Goal: Task Accomplishment & Management: Complete application form

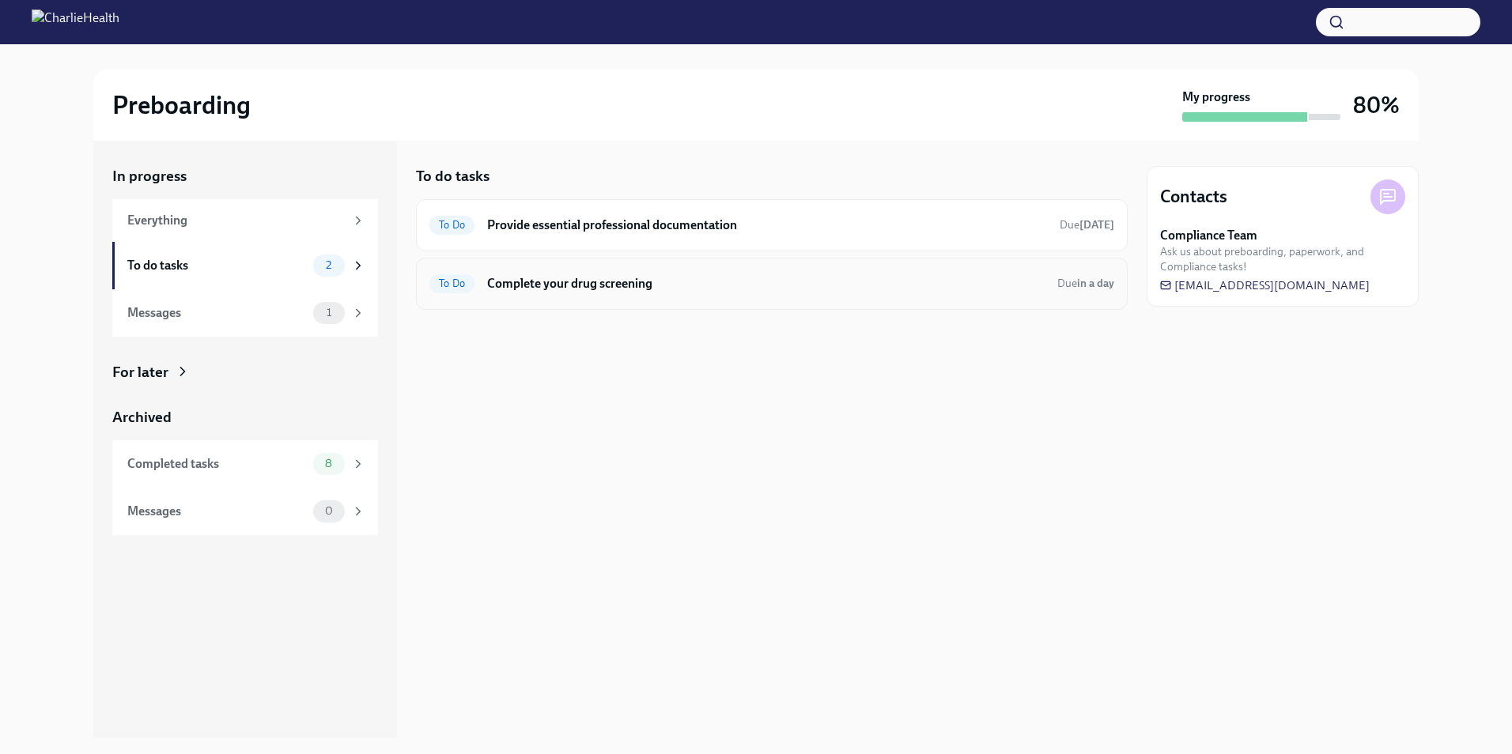
click at [547, 299] on div "To Do Complete your drug screening Due in a day" at bounding box center [772, 284] width 712 height 52
click at [547, 283] on h6 "Complete your drug screening" at bounding box center [765, 283] width 557 height 17
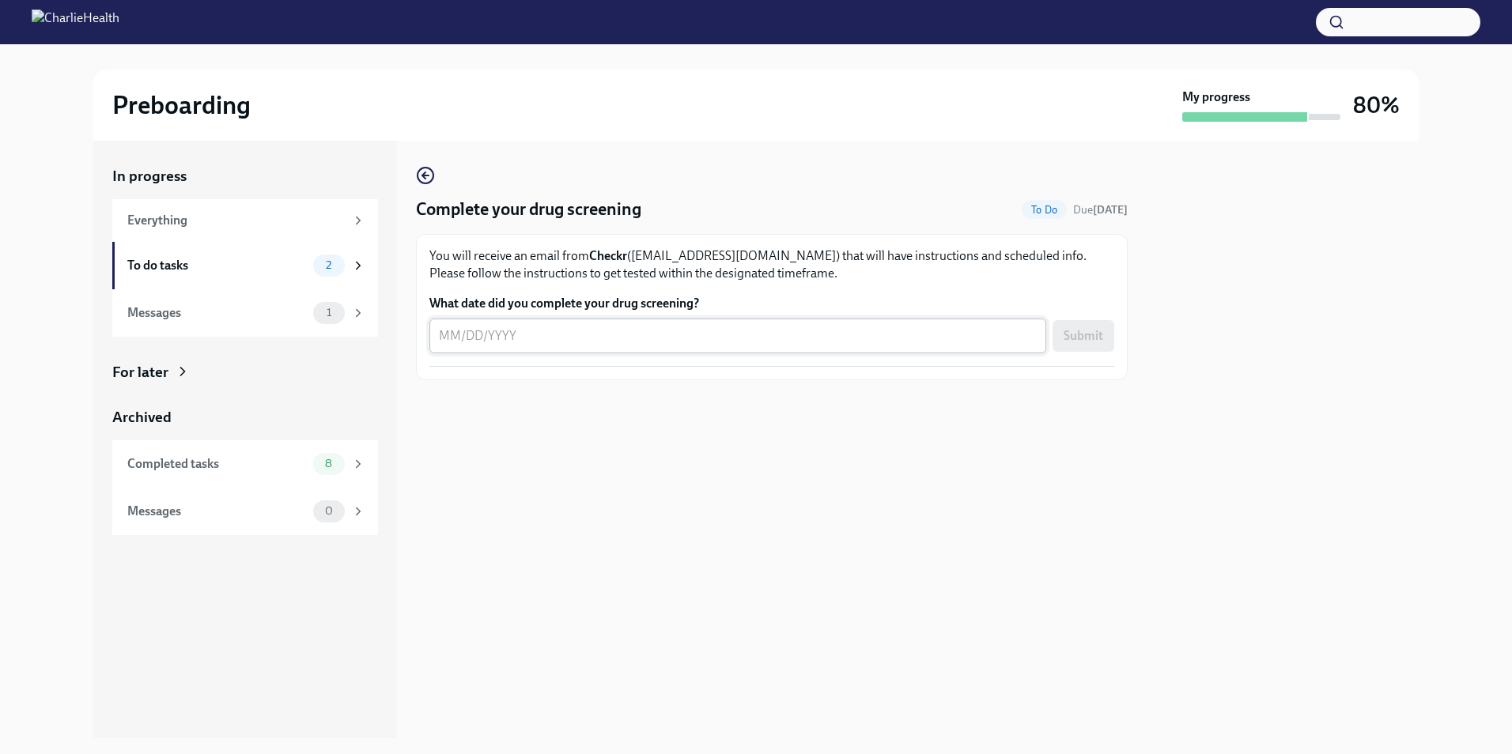
click at [552, 341] on textarea "What date did you complete your drug screening?" at bounding box center [738, 336] width 598 height 19
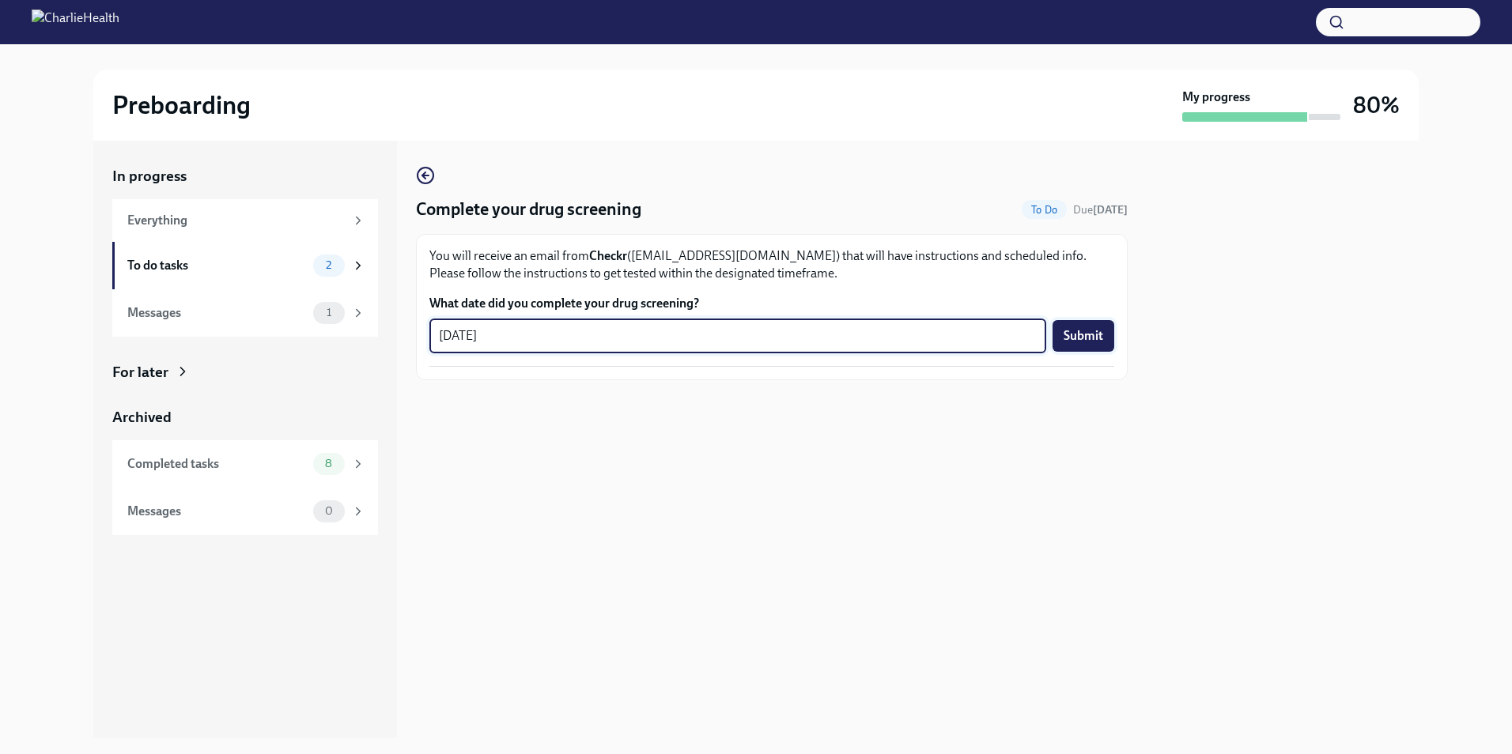
type textarea "[DATE]"
click at [1091, 342] on span "Submit" at bounding box center [1083, 336] width 40 height 16
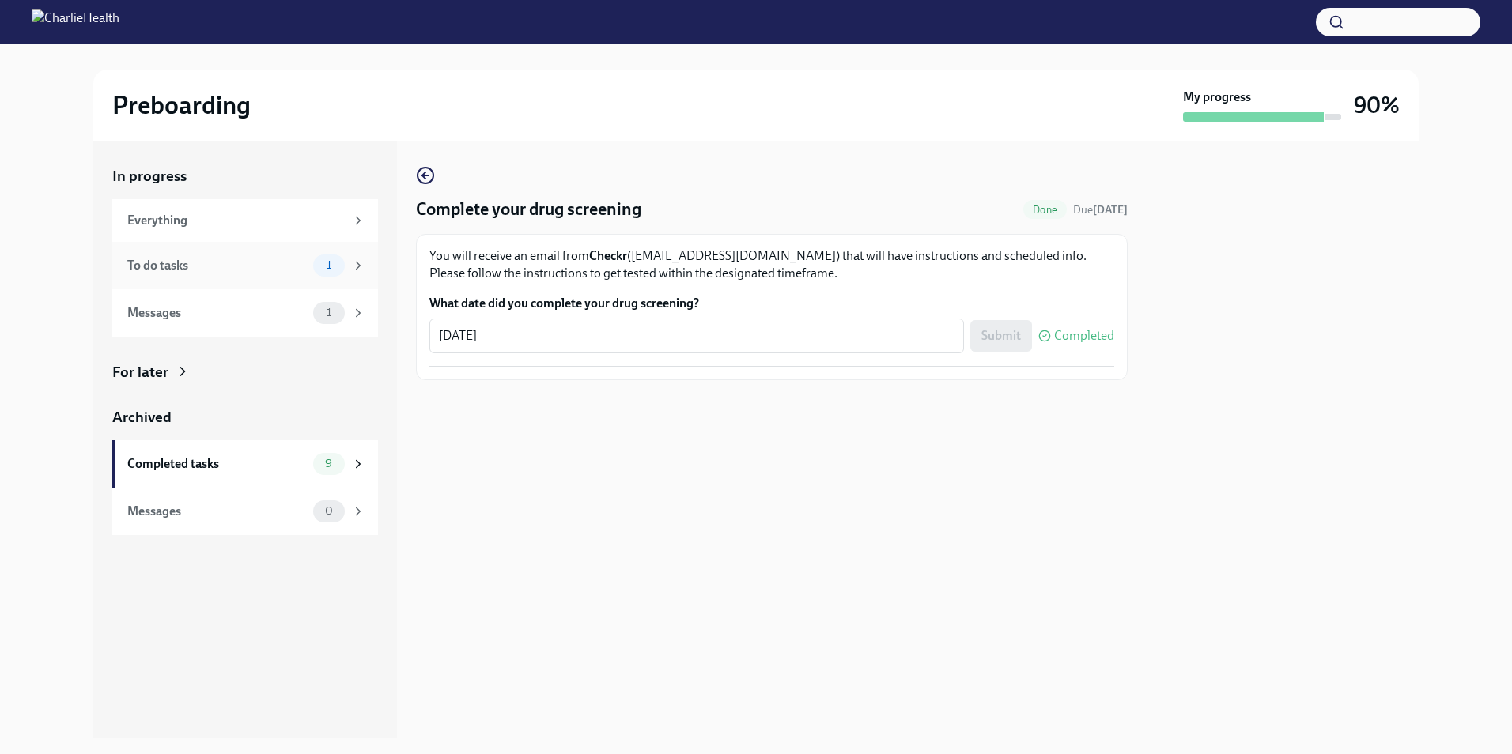
click at [321, 263] on span "1" at bounding box center [329, 265] width 24 height 12
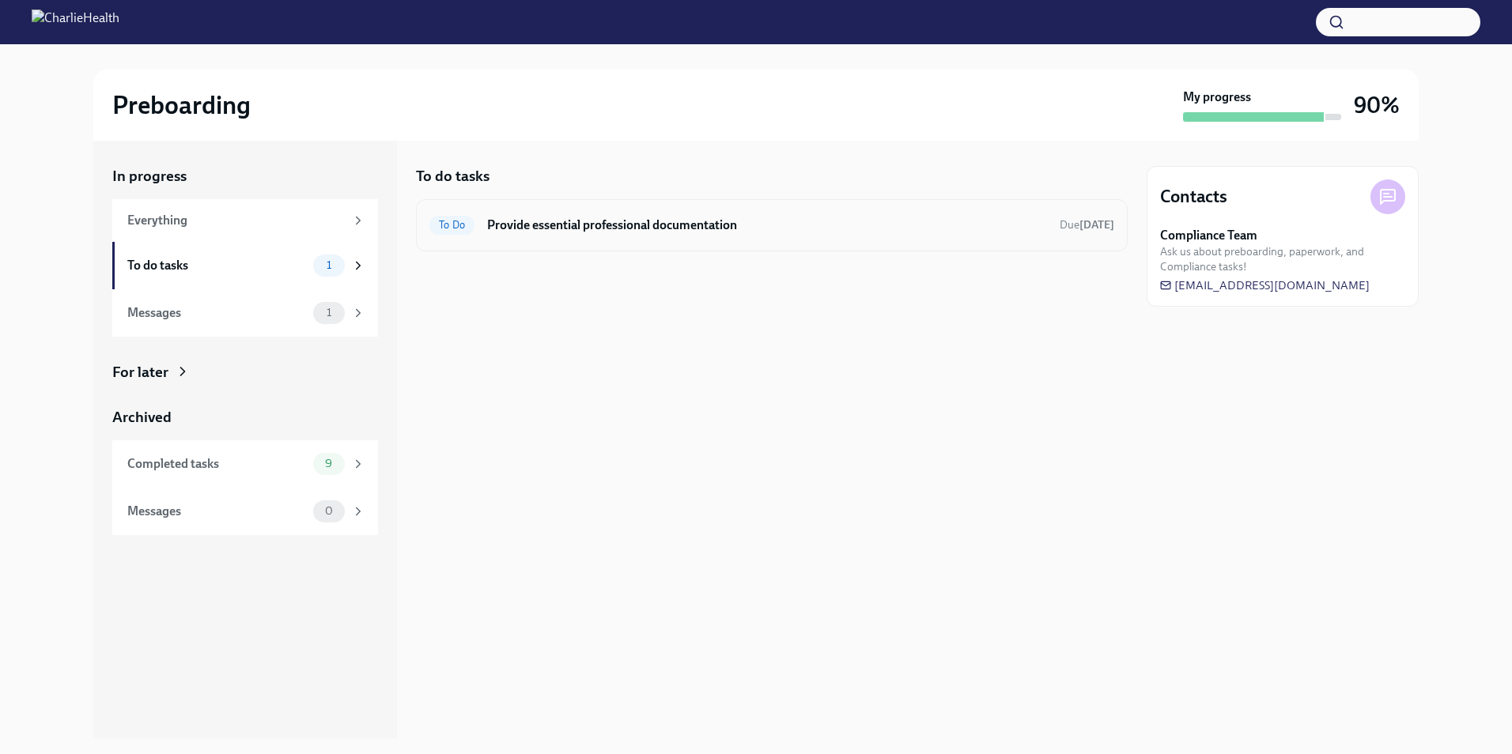
click at [777, 243] on div "To Do Provide essential professional documentation Due [DATE]" at bounding box center [772, 225] width 712 height 52
click at [756, 223] on h6 "Provide essential professional documentation" at bounding box center [767, 225] width 560 height 17
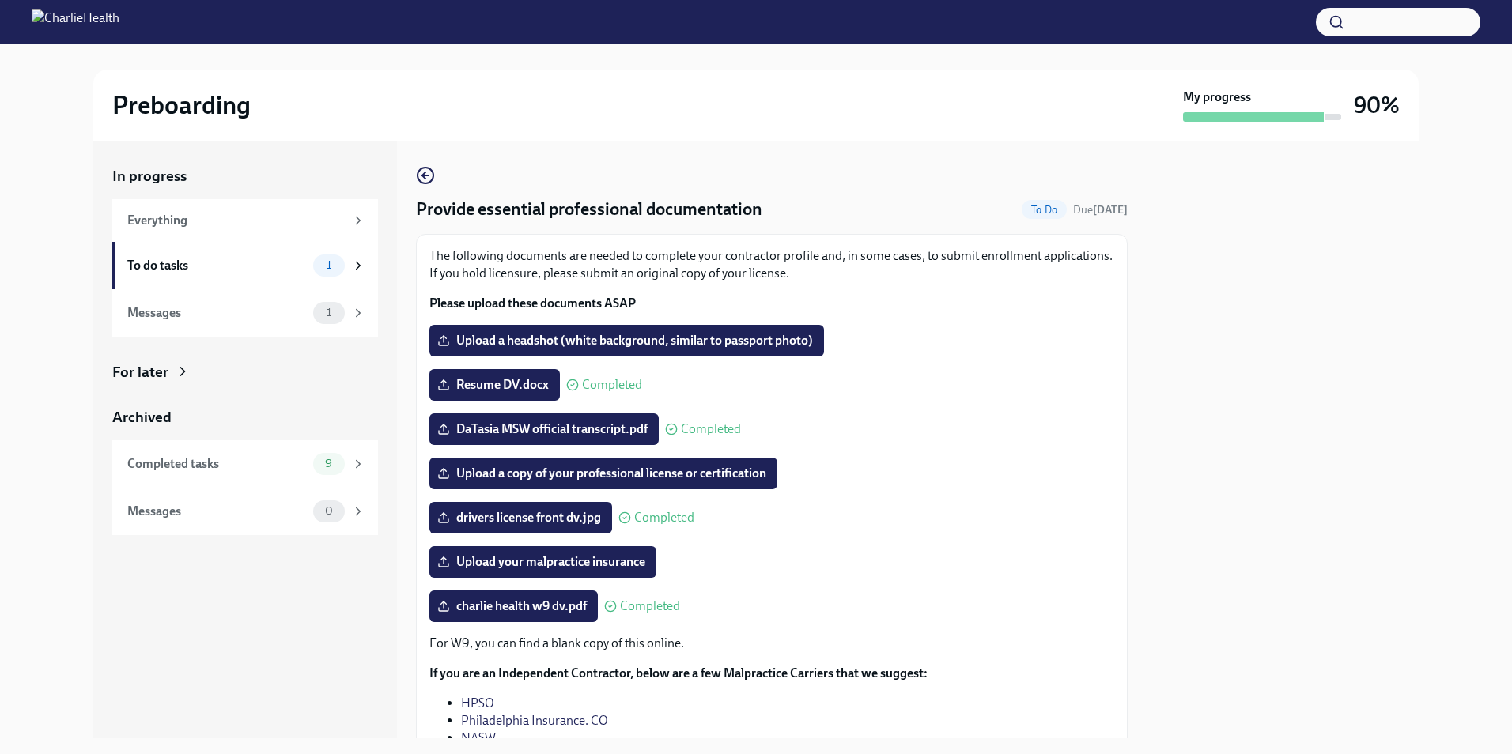
click at [412, 168] on div "In progress Everything To do tasks 1 Messages 1 For later Archived Completed ta…" at bounding box center [755, 440] width 1325 height 598
click at [424, 174] on icon "button" at bounding box center [423, 175] width 3 height 6
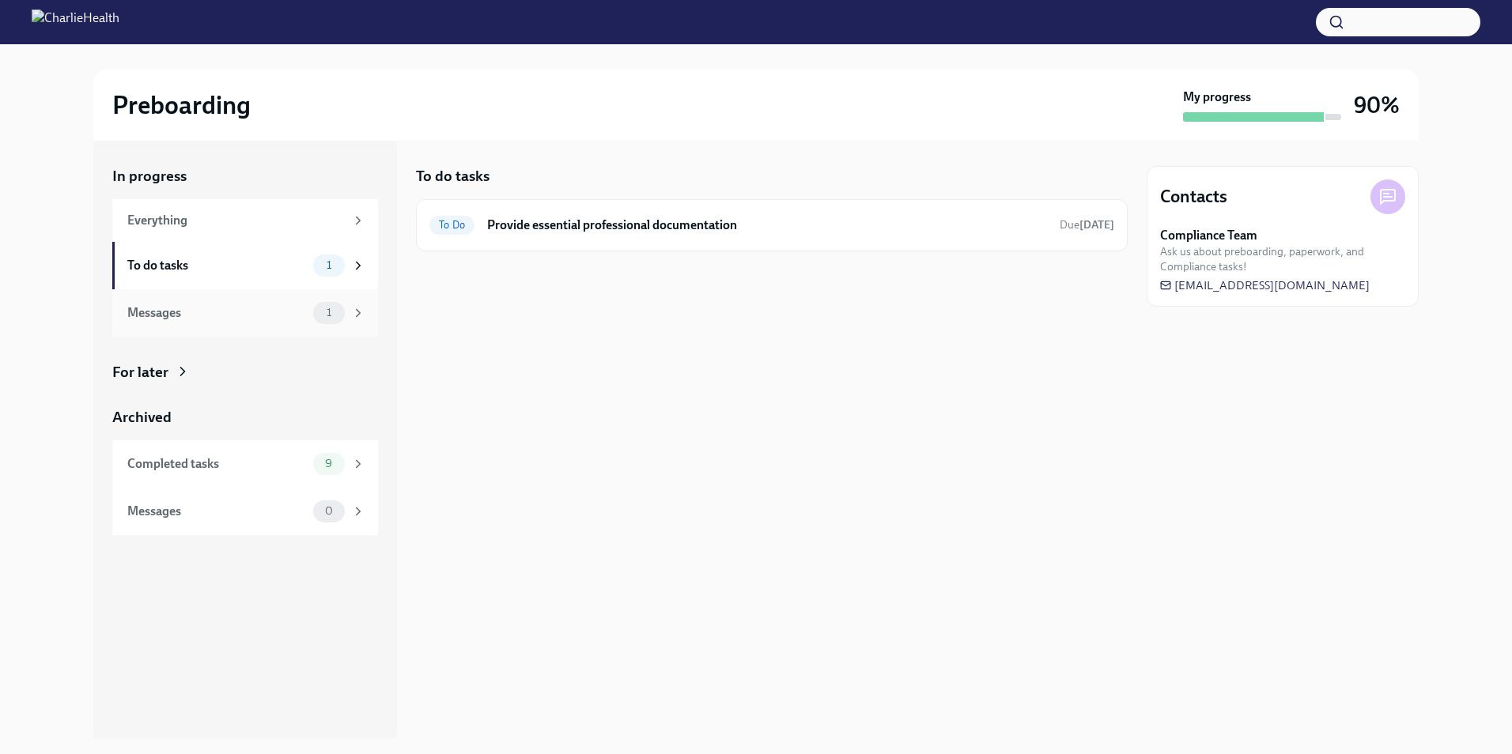
click at [332, 306] on div "1" at bounding box center [329, 313] width 32 height 22
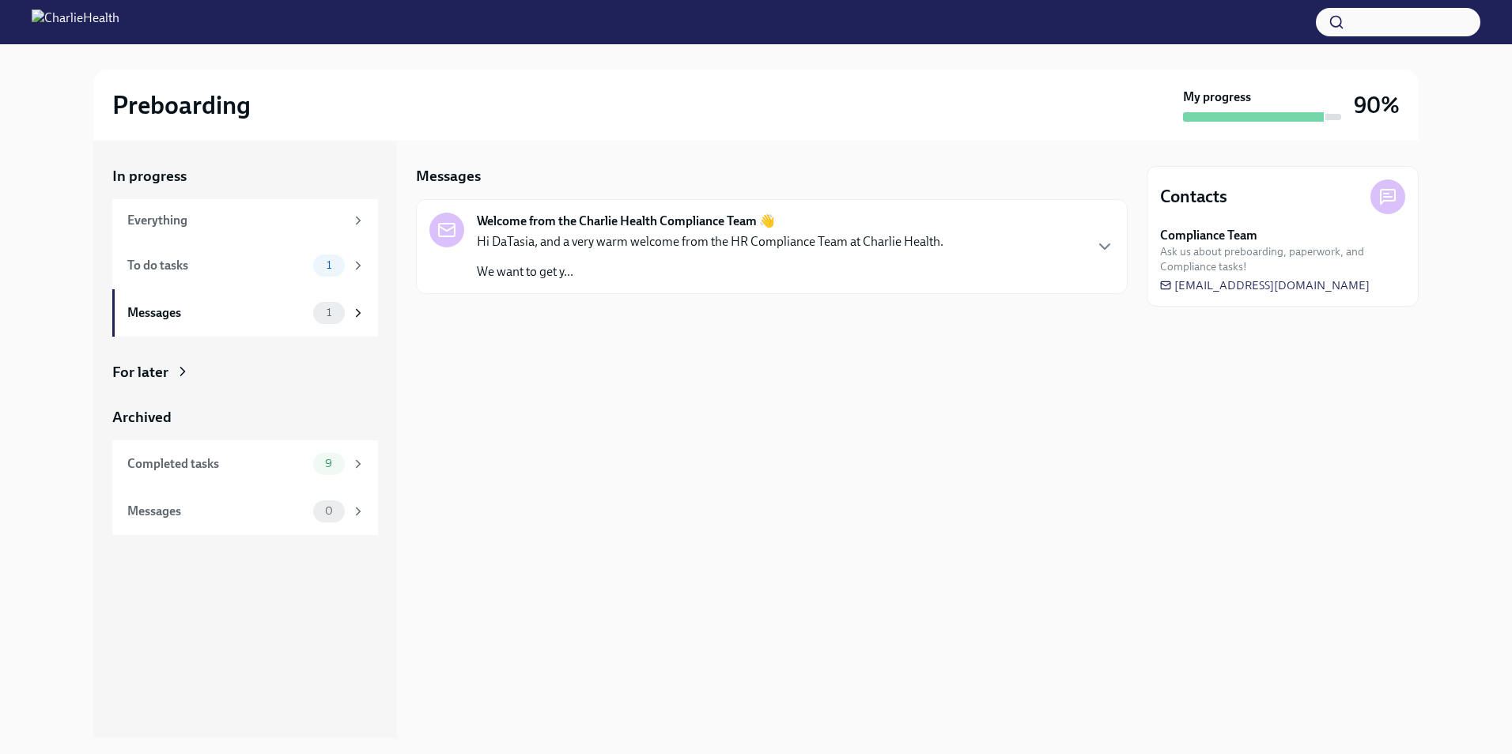
click at [543, 269] on p "We want to get y..." at bounding box center [710, 271] width 467 height 17
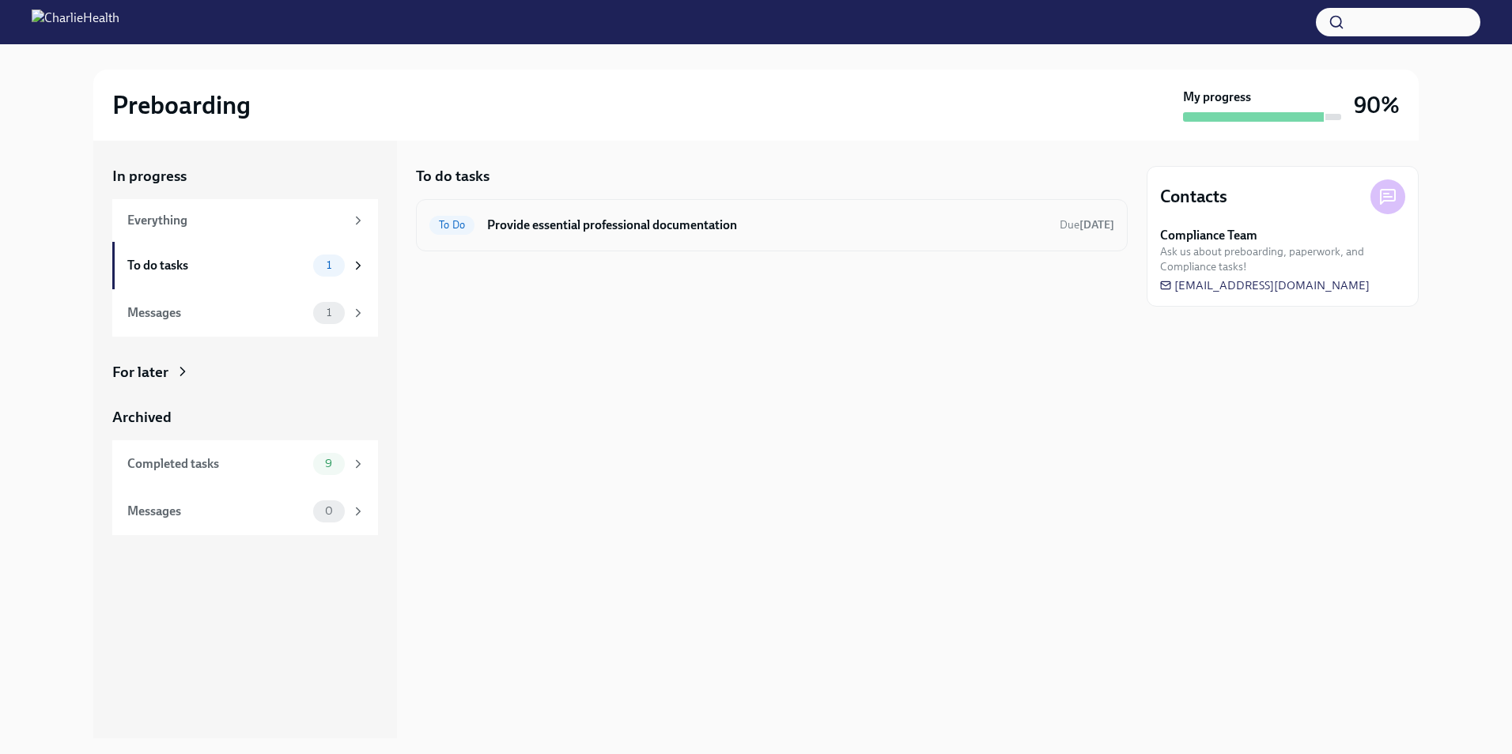
click at [709, 221] on h6 "Provide essential professional documentation" at bounding box center [767, 225] width 560 height 17
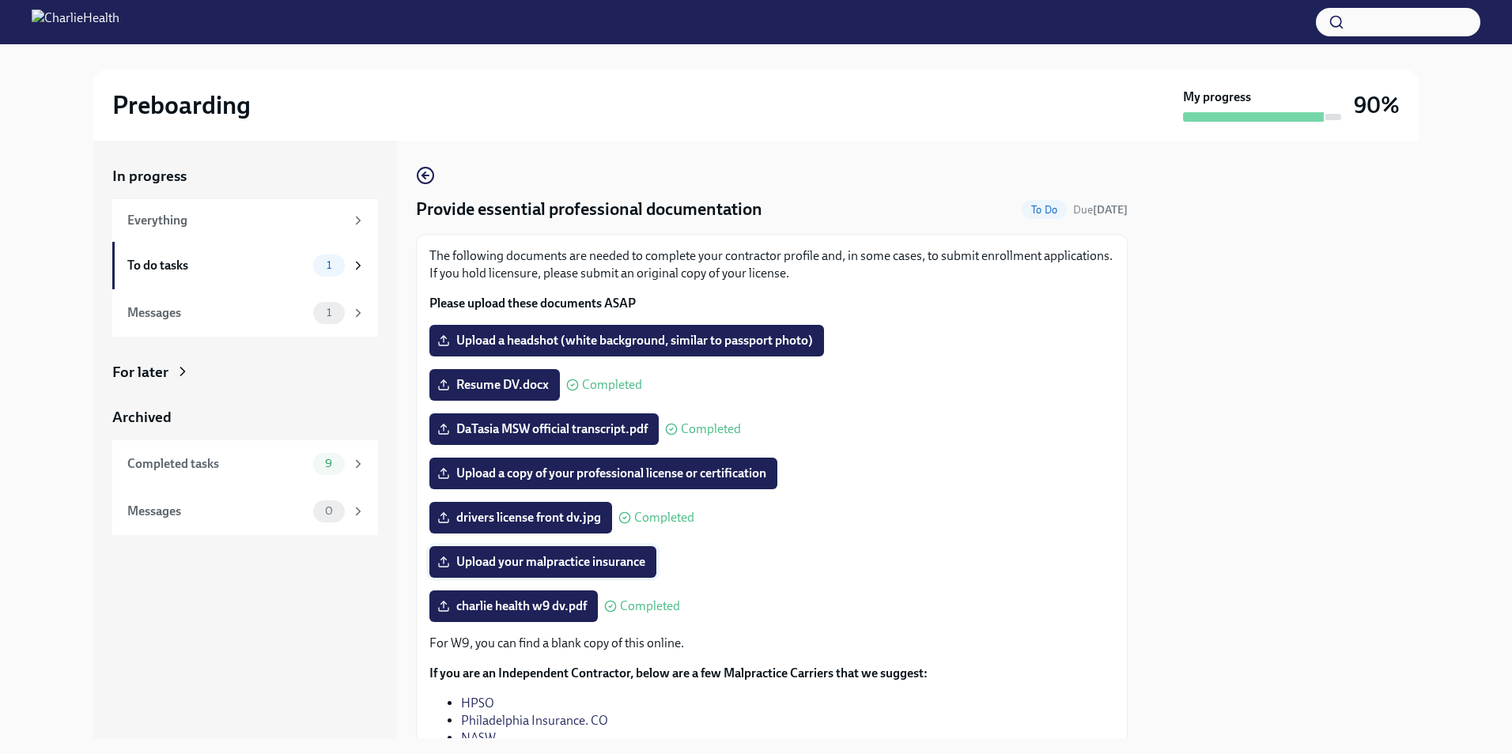
click at [588, 567] on span "Upload your malpractice insurance" at bounding box center [542, 562] width 205 height 16
click at [0, 0] on input "Upload your malpractice insurance" at bounding box center [0, 0] width 0 height 0
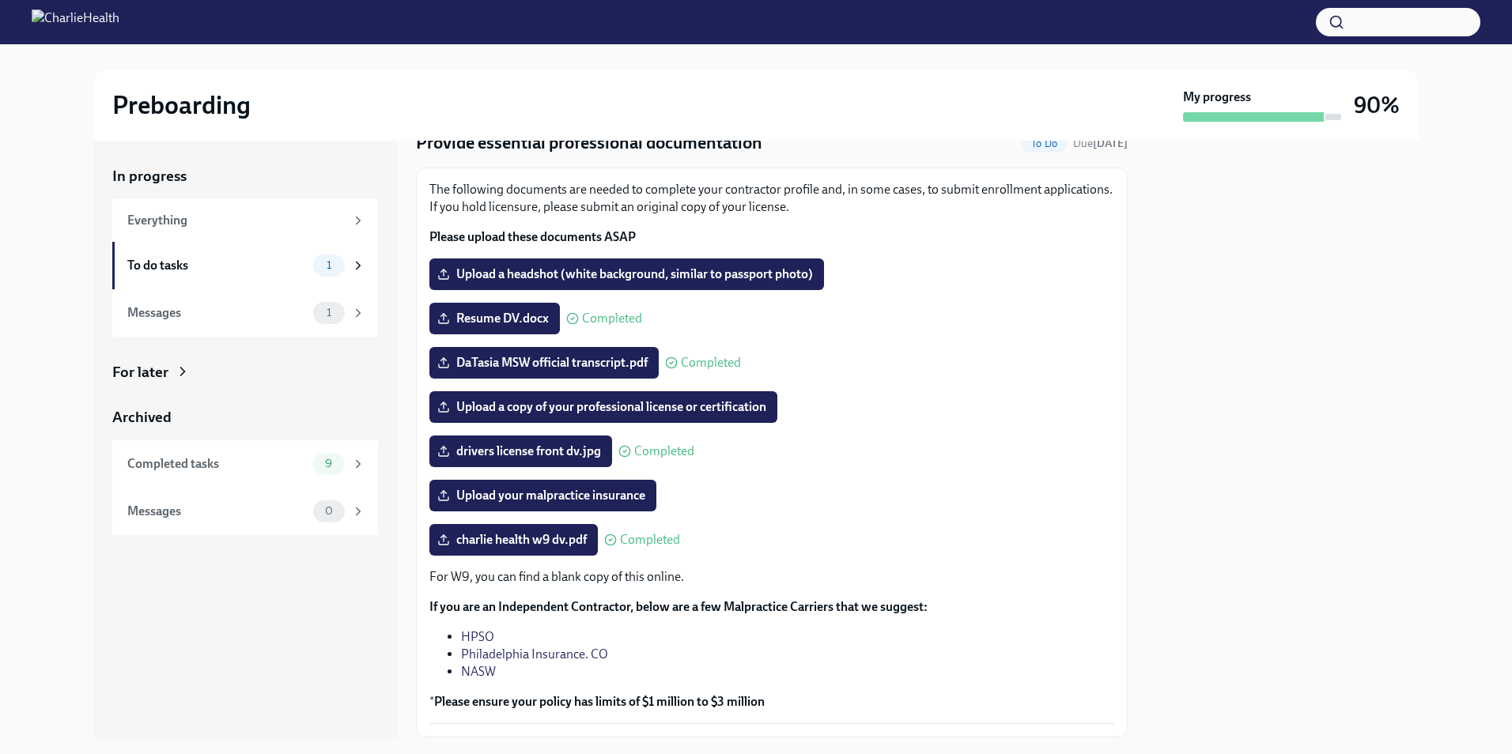
scroll to position [116, 0]
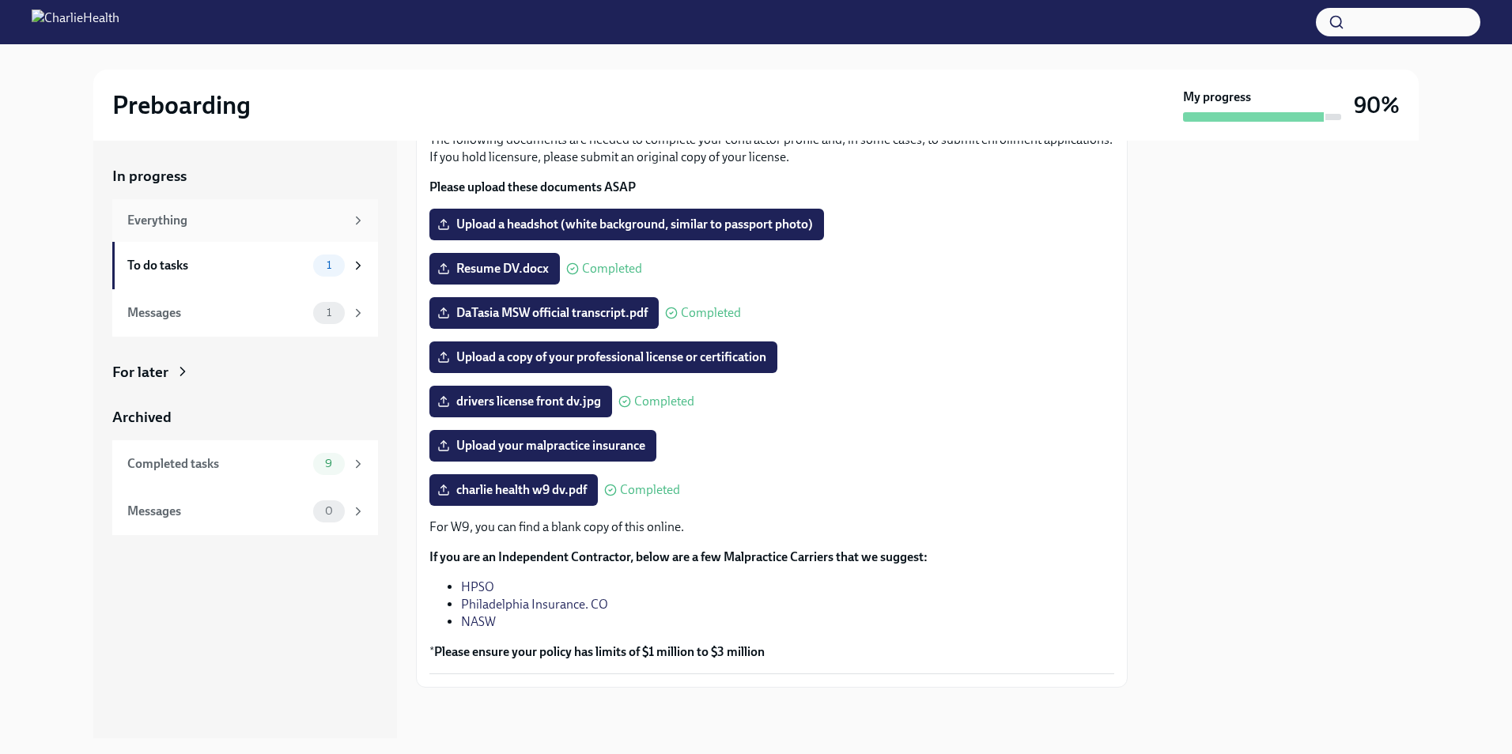
click at [287, 207] on div "Everything" at bounding box center [245, 220] width 266 height 43
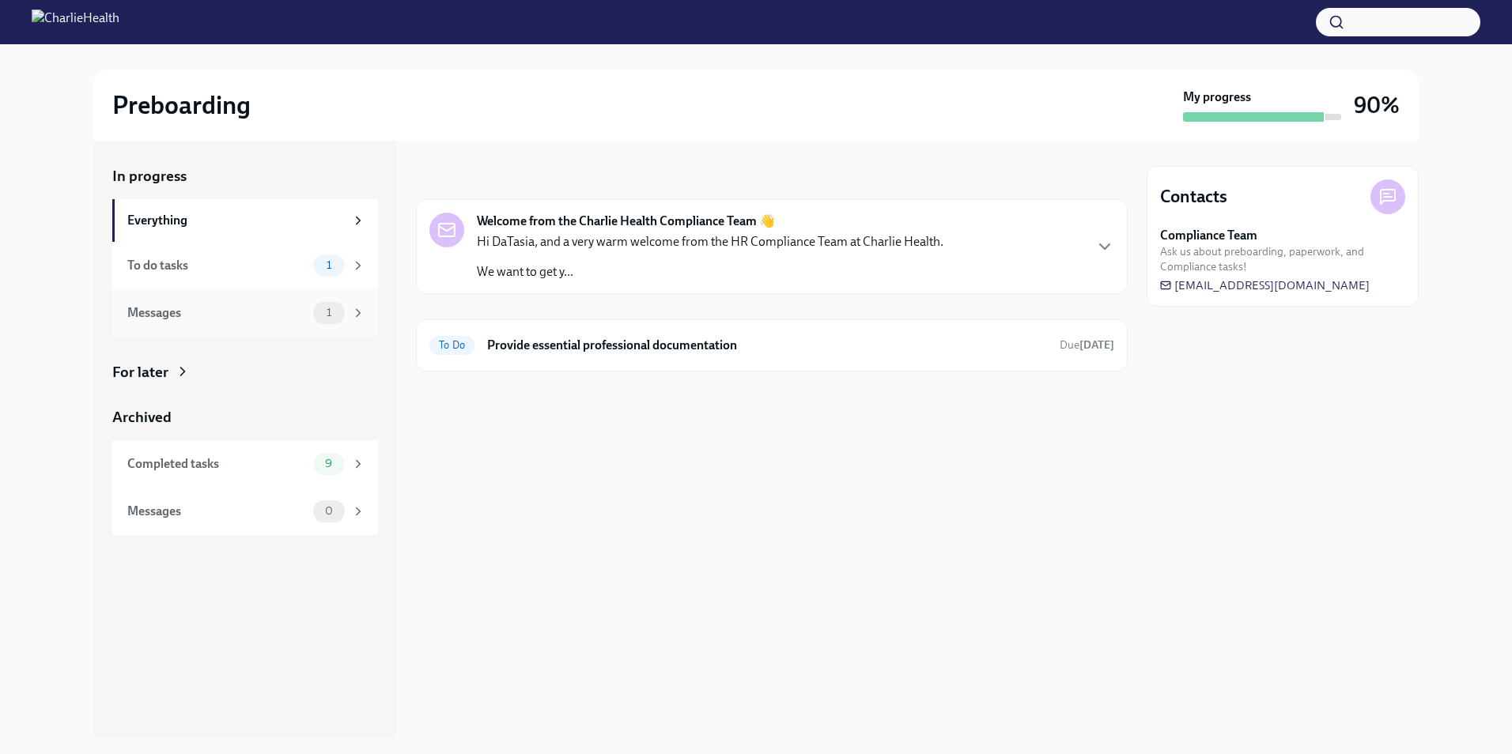
click at [270, 314] on div "Messages" at bounding box center [216, 312] width 179 height 17
click at [517, 281] on div "Welcome from the Charlie Health Compliance Team 👋 Hi DaTasia, and a very warm w…" at bounding box center [772, 246] width 712 height 95
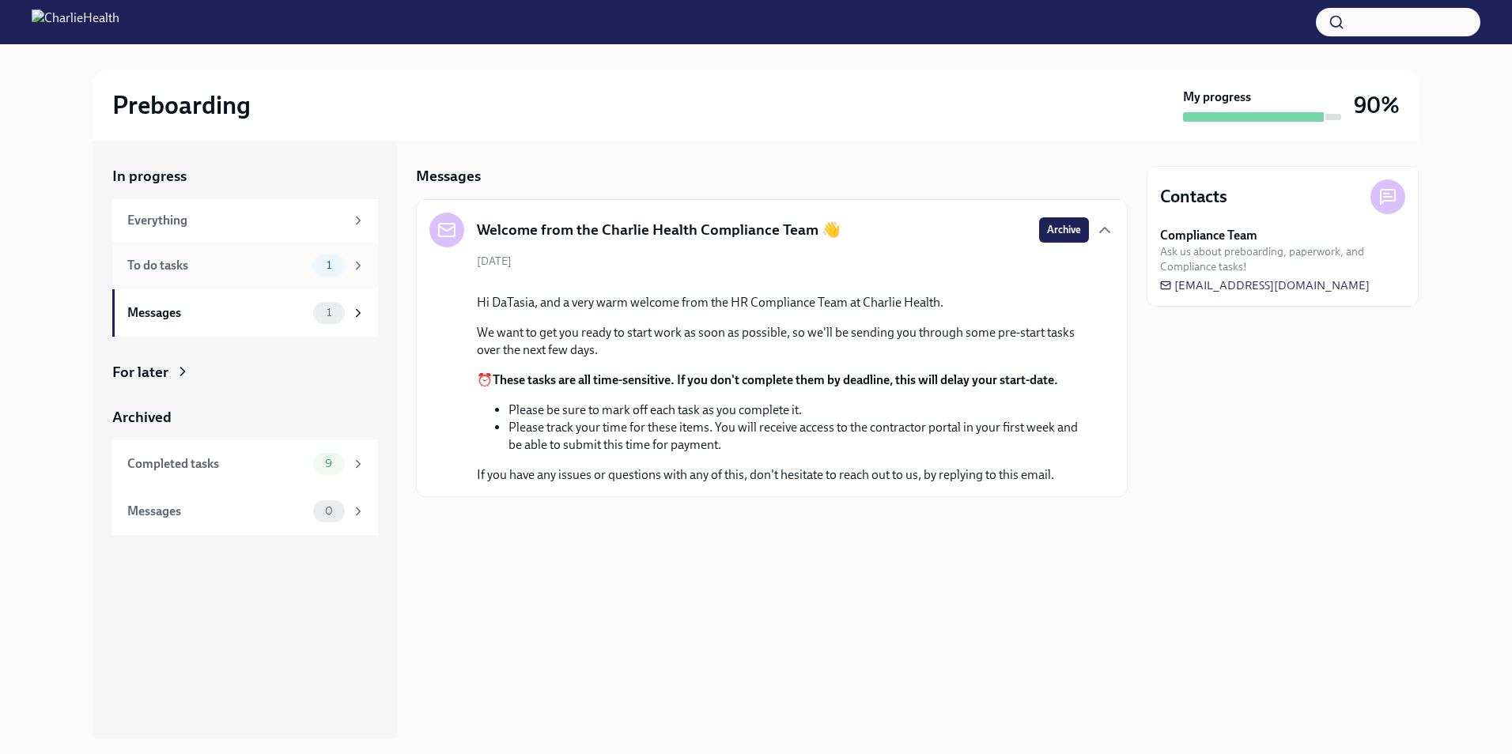
click at [241, 263] on div "To do tasks" at bounding box center [216, 265] width 179 height 17
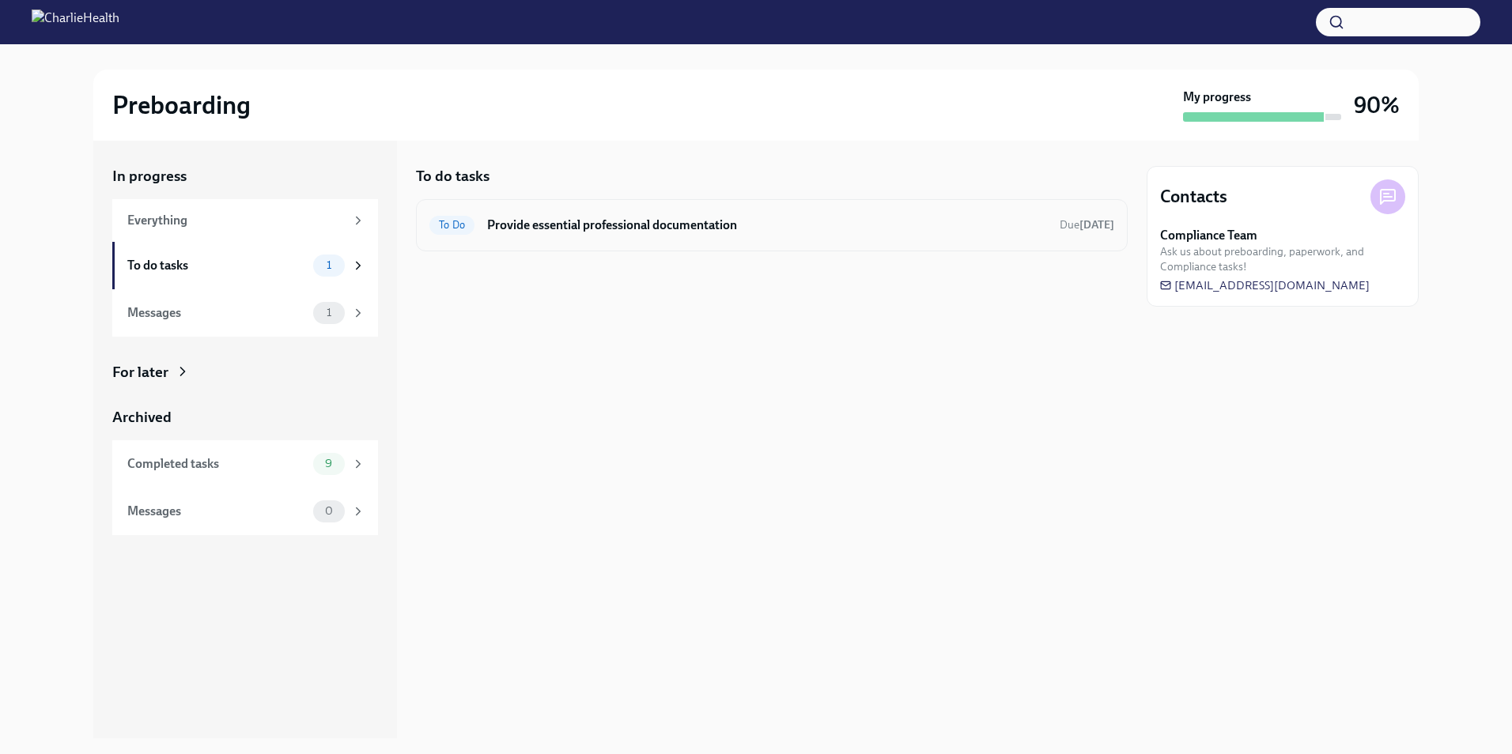
click at [765, 227] on h6 "Provide essential professional documentation" at bounding box center [767, 225] width 560 height 17
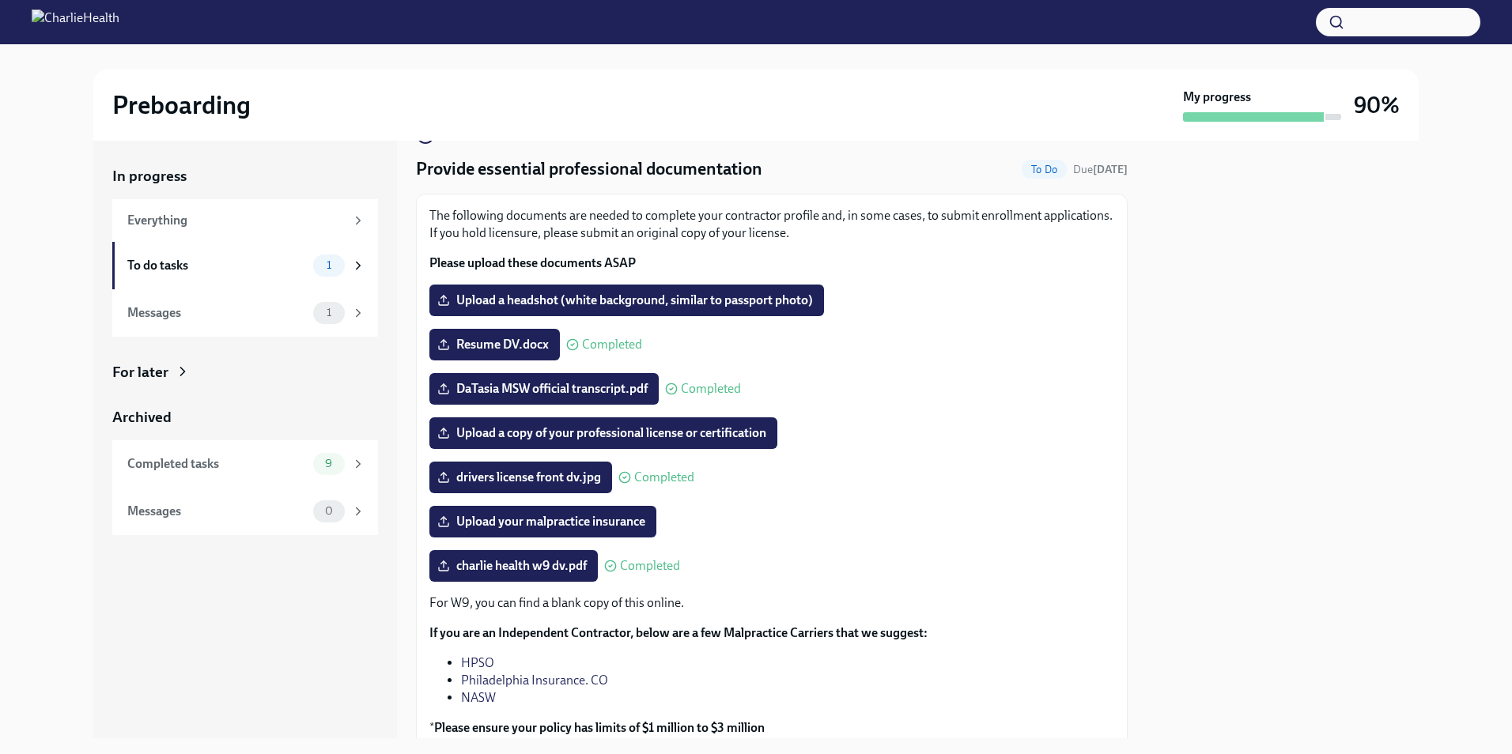
scroll to position [79, 0]
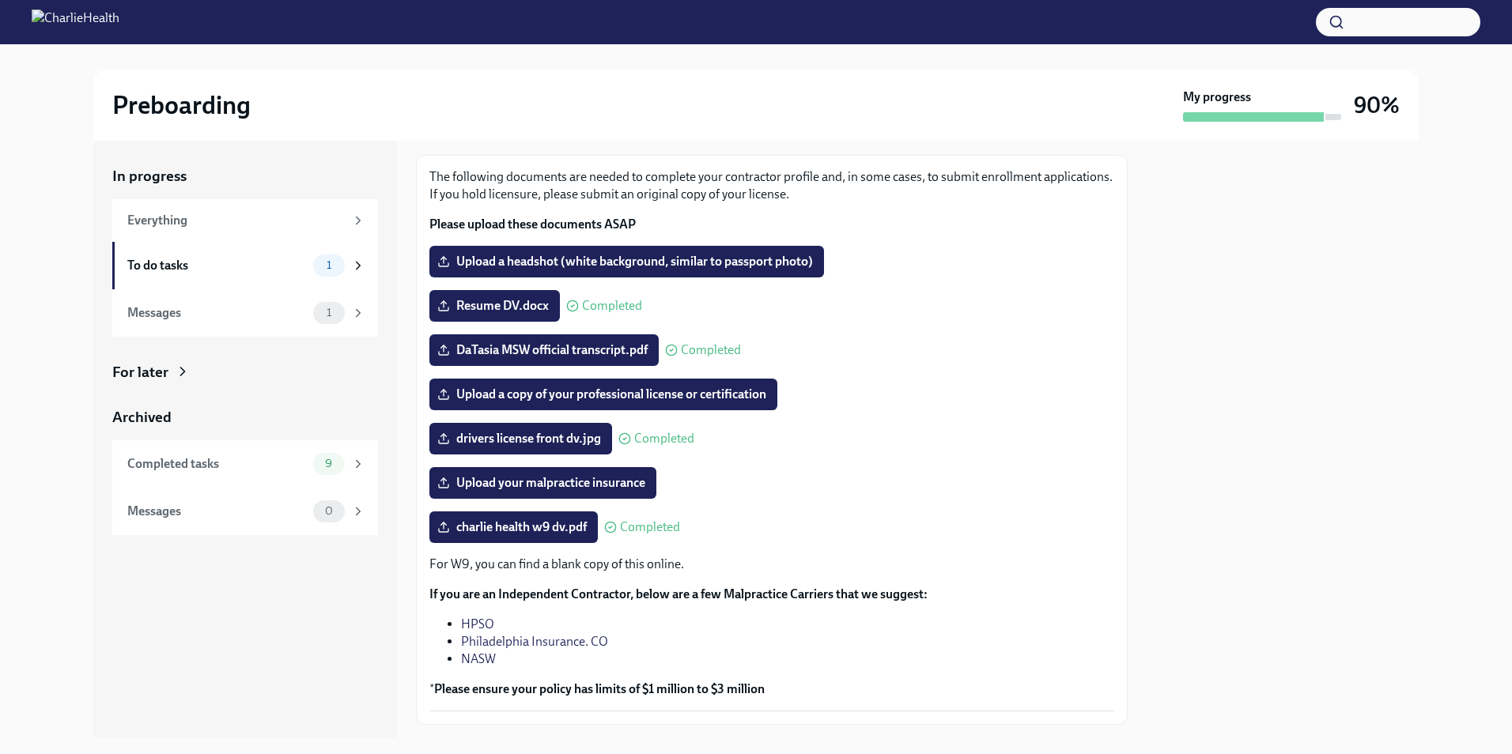
click at [484, 622] on link "HPSO" at bounding box center [477, 624] width 33 height 15
